Goal: Task Accomplishment & Management: Use online tool/utility

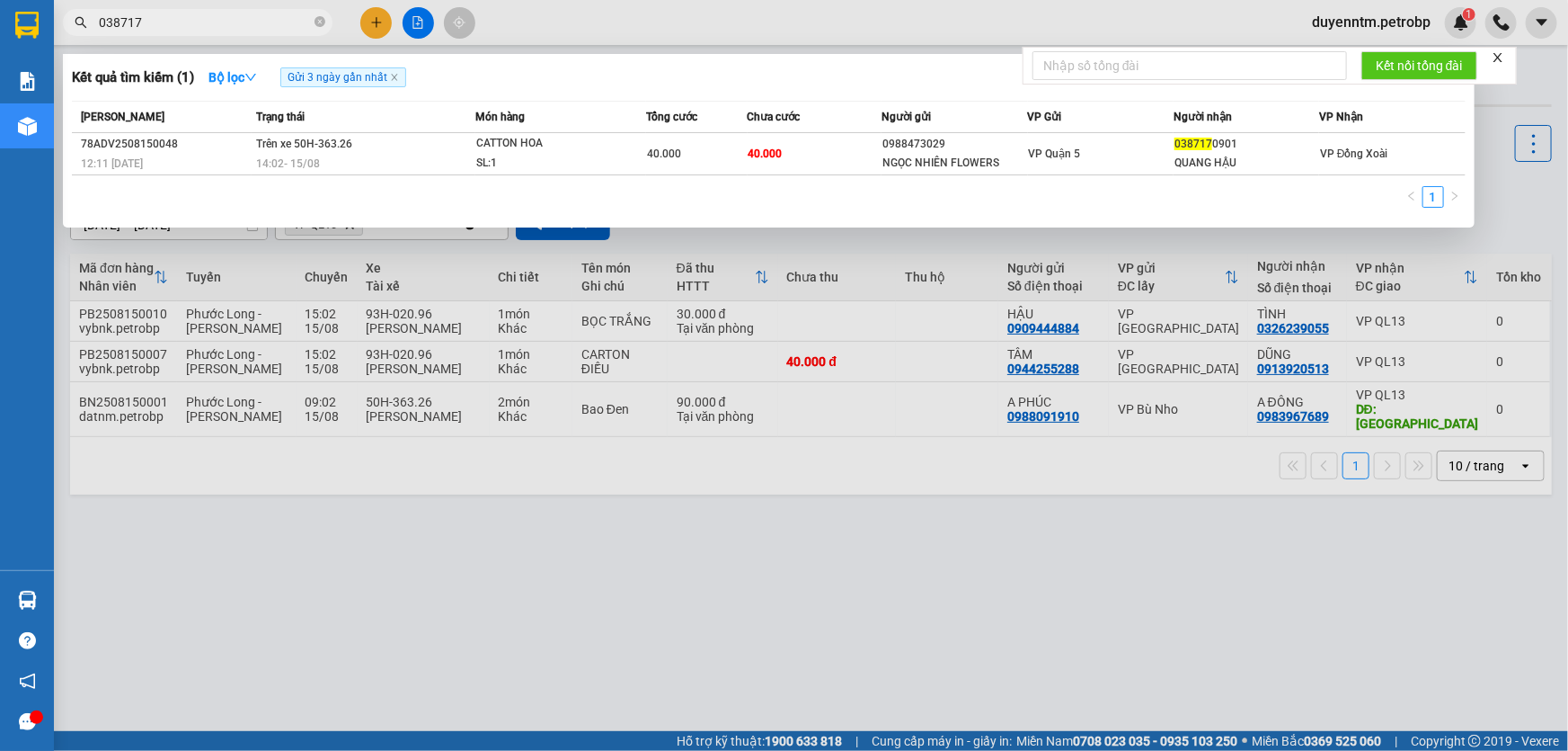
type input "038717"
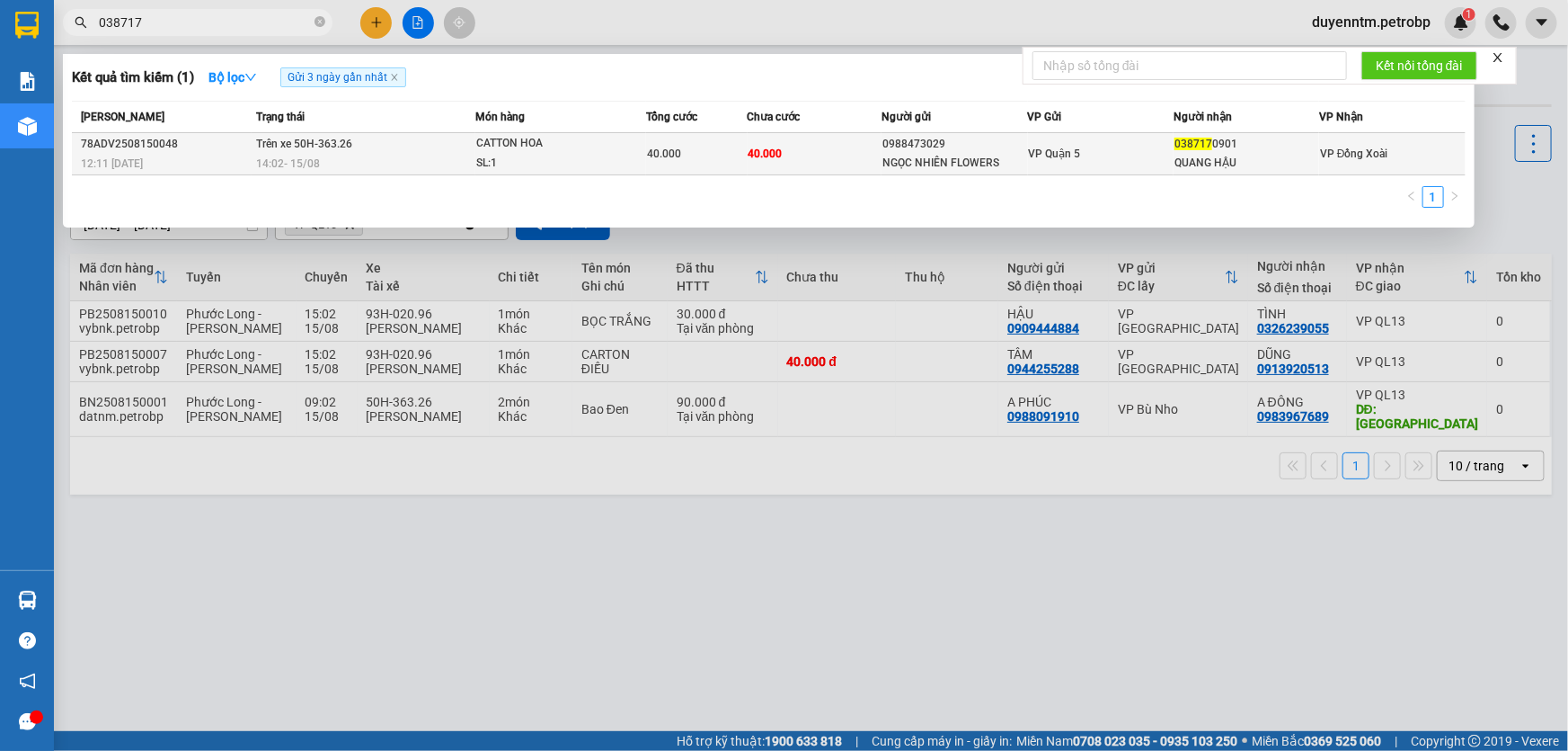
click at [1260, 171] on div "QUANG HẬU" at bounding box center [1247, 163] width 144 height 19
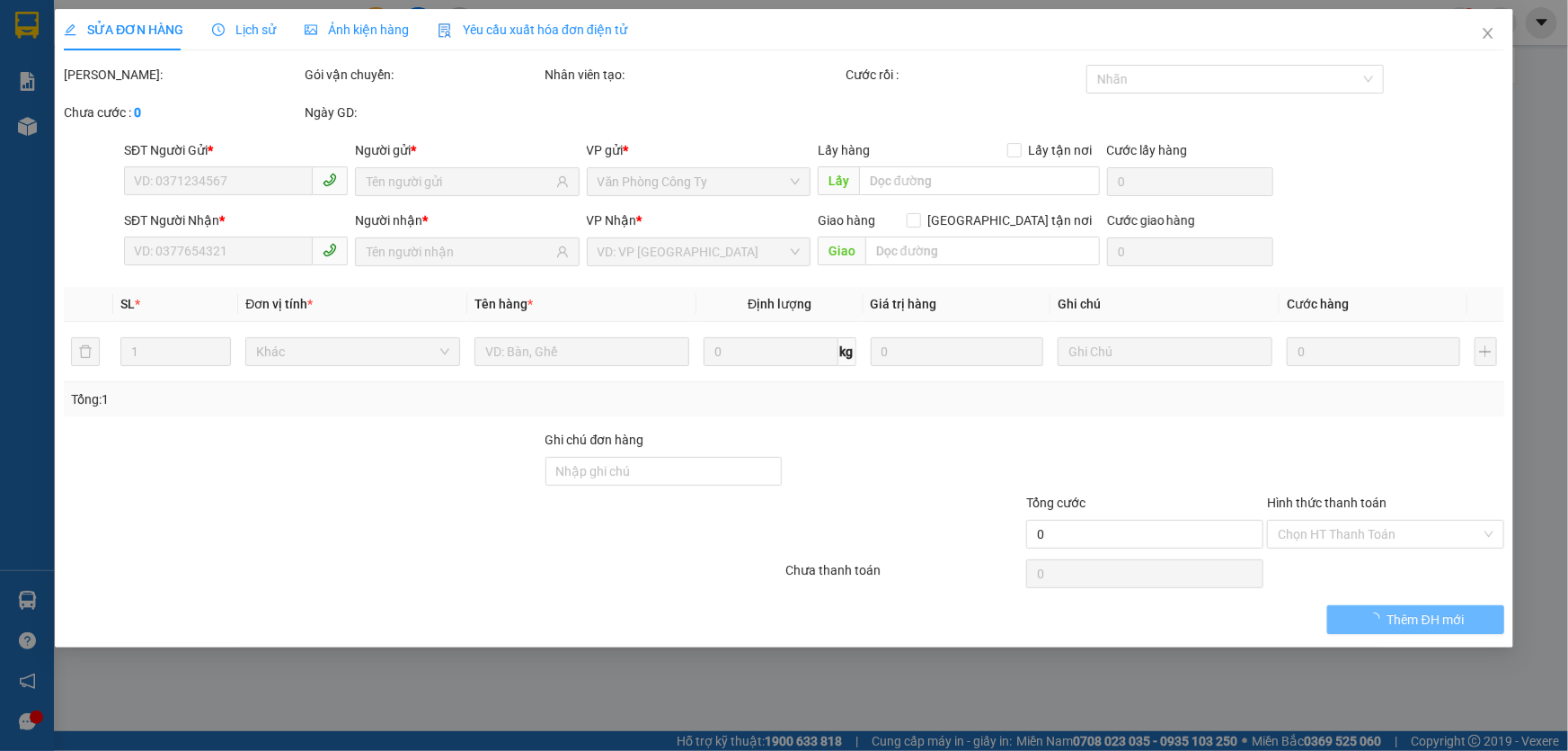
type input "0988473029"
type input "NGỌC NHIÊN FLOWERS"
type input "0387170901"
type input "QUANG HẬU"
type input "40.000"
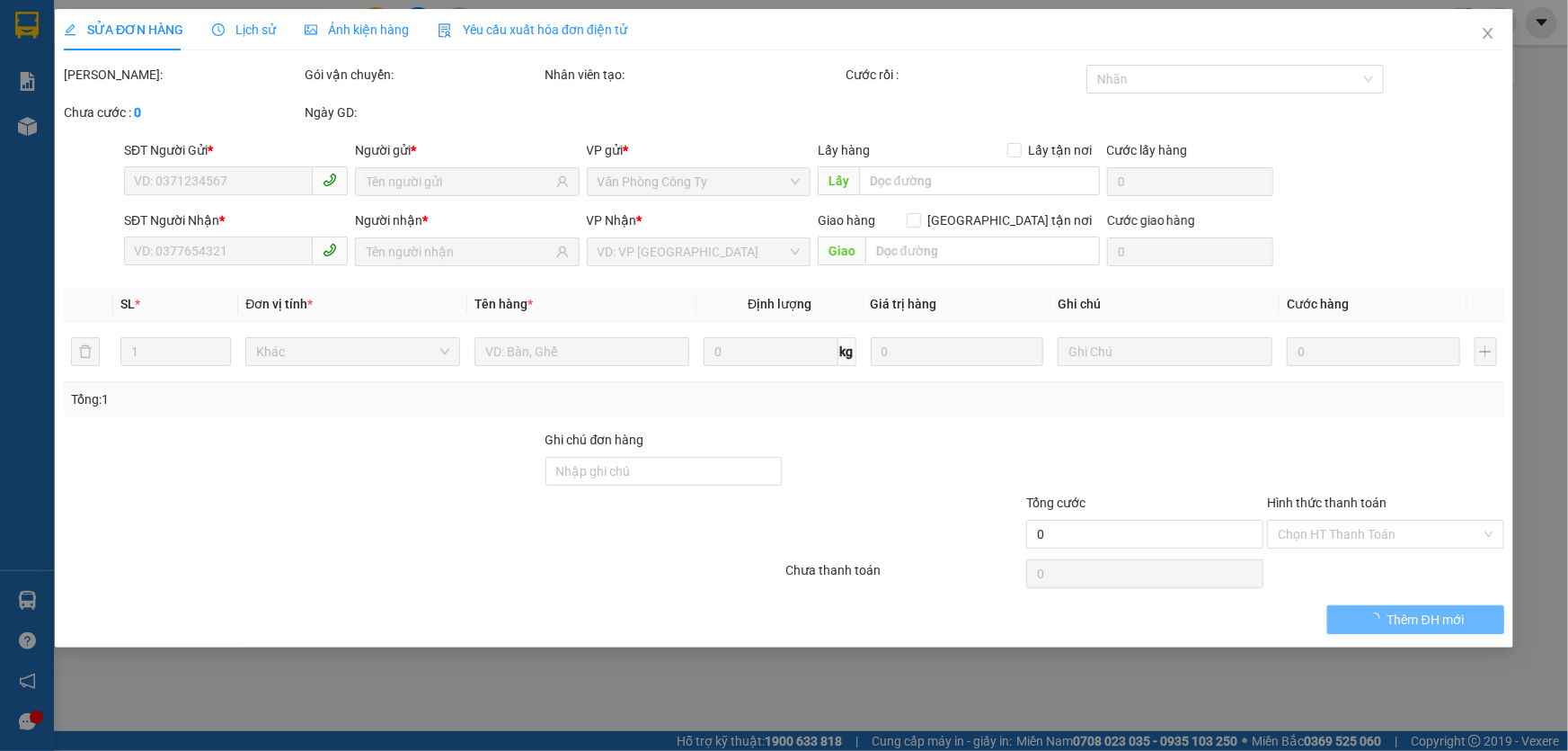
type input "40.000"
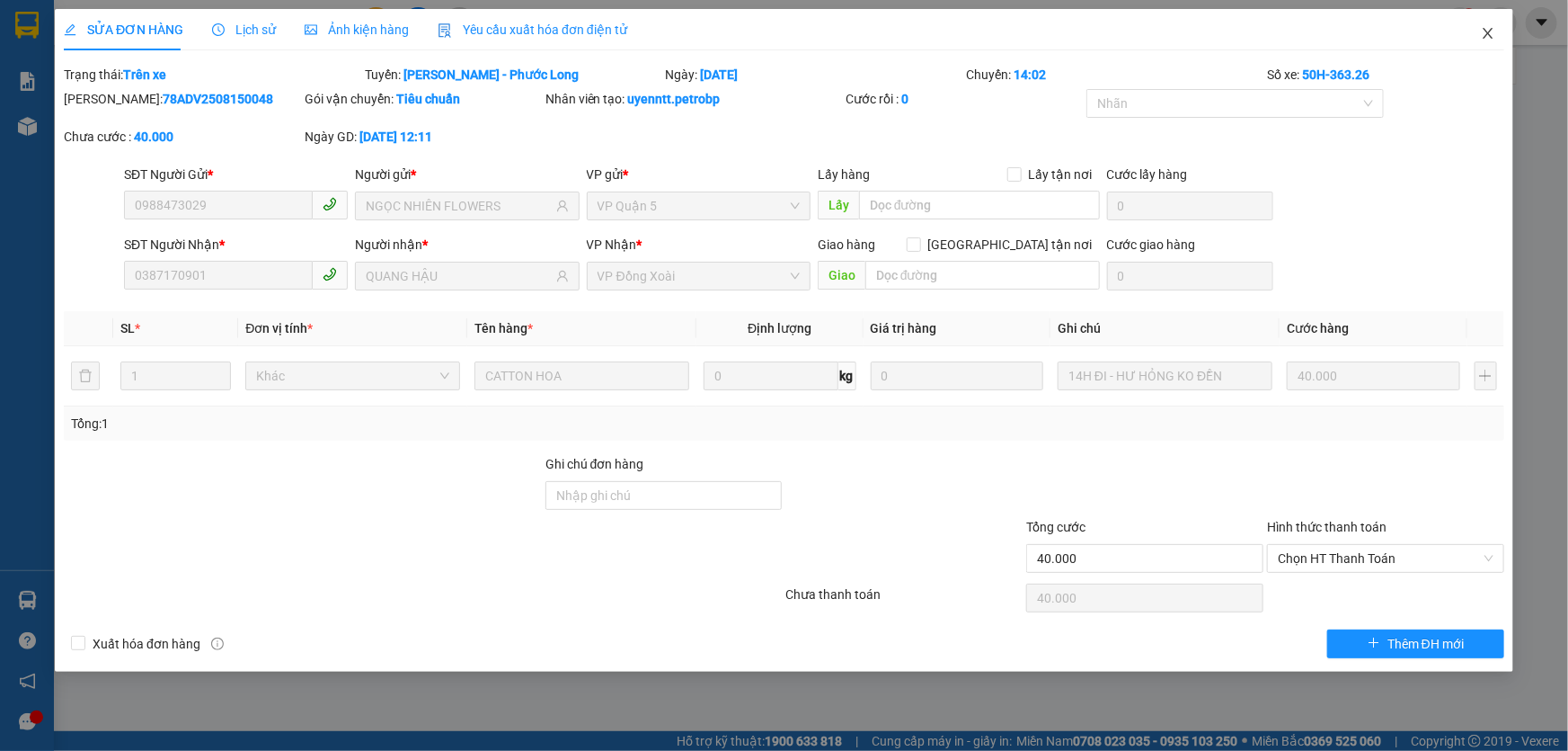
click at [1492, 39] on icon "close" at bounding box center [1487, 33] width 10 height 11
